Goal: Task Accomplishment & Management: Use online tool/utility

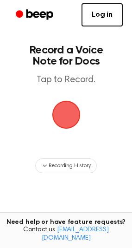
click at [100, 105] on main "Record a Voice Note for Docs Tap to Record. Recording History Tired of copying …" at bounding box center [66, 149] width 132 height 298
click at [36, 16] on icon "Beep" at bounding box center [35, 14] width 39 height 13
click at [61, 118] on span "button" at bounding box center [66, 115] width 28 height 28
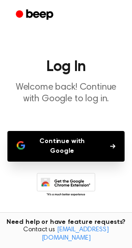
click at [60, 139] on button "Continue with Google" at bounding box center [65, 146] width 117 height 31
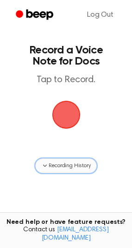
click at [70, 165] on span "Recording History" at bounding box center [70, 165] width 42 height 8
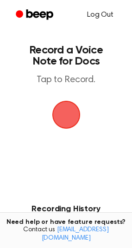
click at [96, 18] on link "Log Out" at bounding box center [100, 15] width 45 height 22
